Goal: Find specific page/section: Find specific page/section

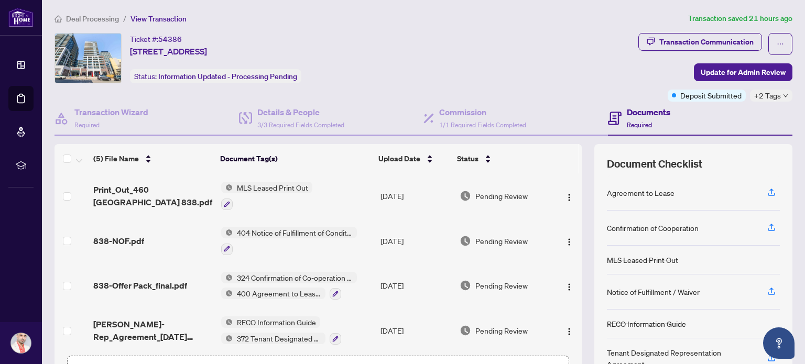
click at [94, 18] on span "Deal Processing" at bounding box center [92, 18] width 53 height 9
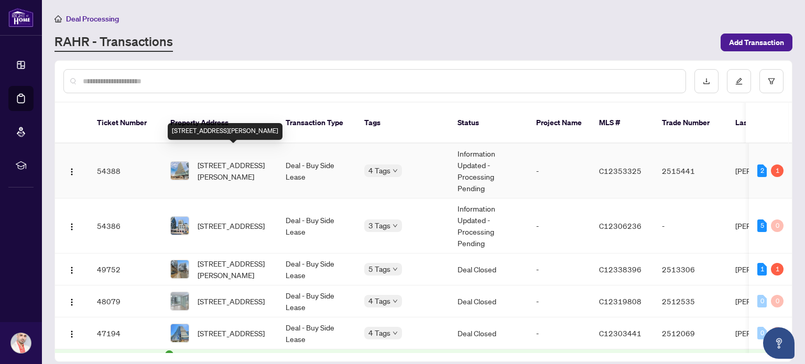
click at [211, 159] on span "[STREET_ADDRESS][PERSON_NAME]" at bounding box center [233, 170] width 71 height 23
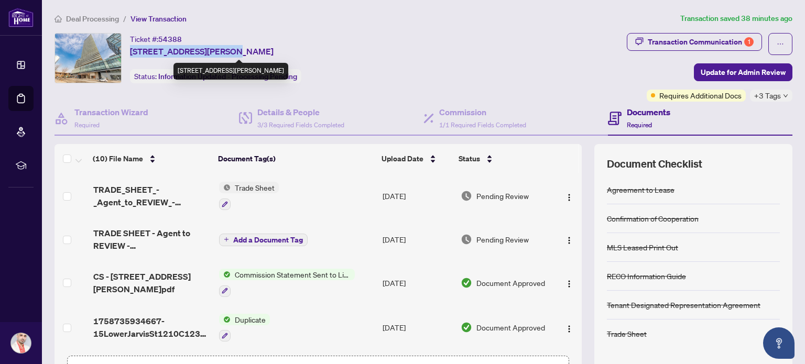
drag, startPoint x: 131, startPoint y: 51, endPoint x: 215, endPoint y: 53, distance: 83.9
click at [215, 53] on span "[STREET_ADDRESS][PERSON_NAME]" at bounding box center [202, 51] width 144 height 13
copy span "[STREET_ADDRESS][PERSON_NAME]"
